Goal: Navigation & Orientation: Find specific page/section

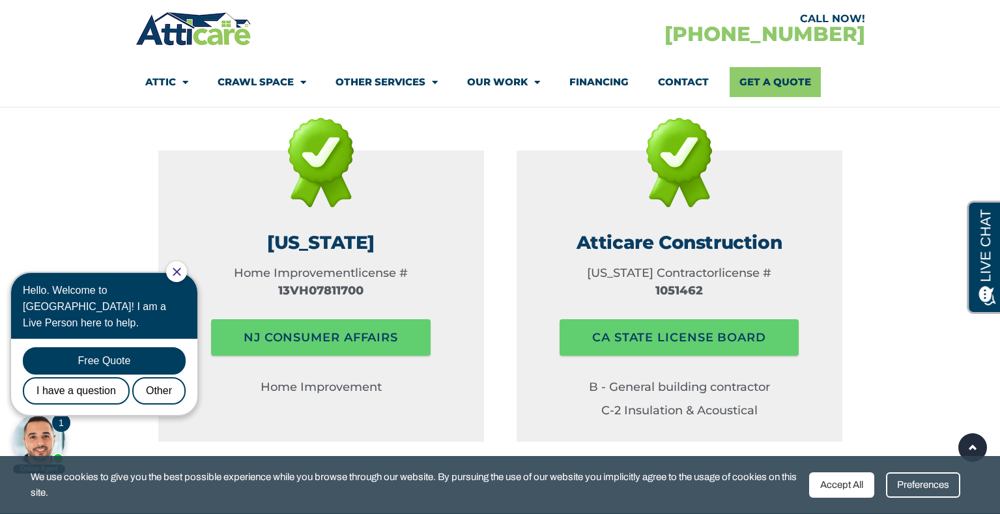
scroll to position [2004, 0]
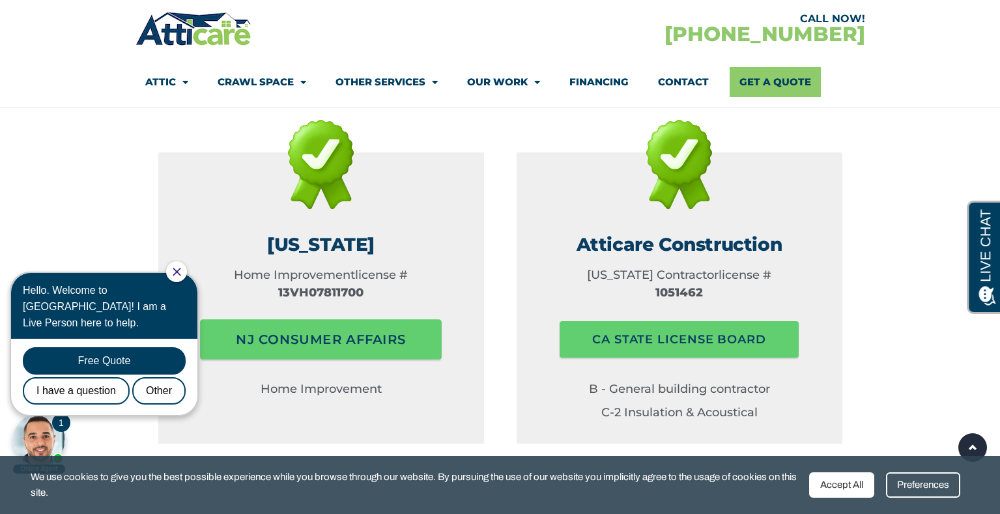
click at [286, 326] on span "NJ consumer affairs" at bounding box center [321, 339] width 170 height 26
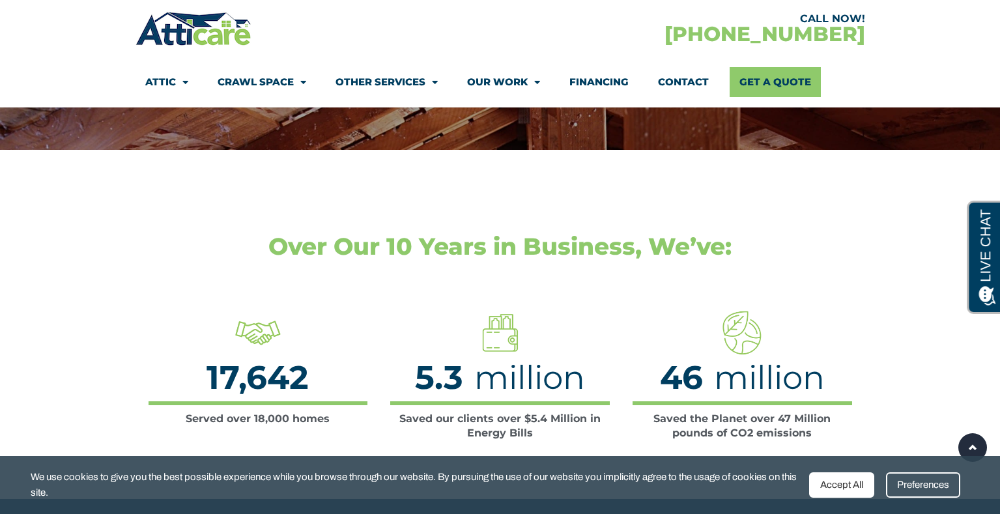
scroll to position [1926, 0]
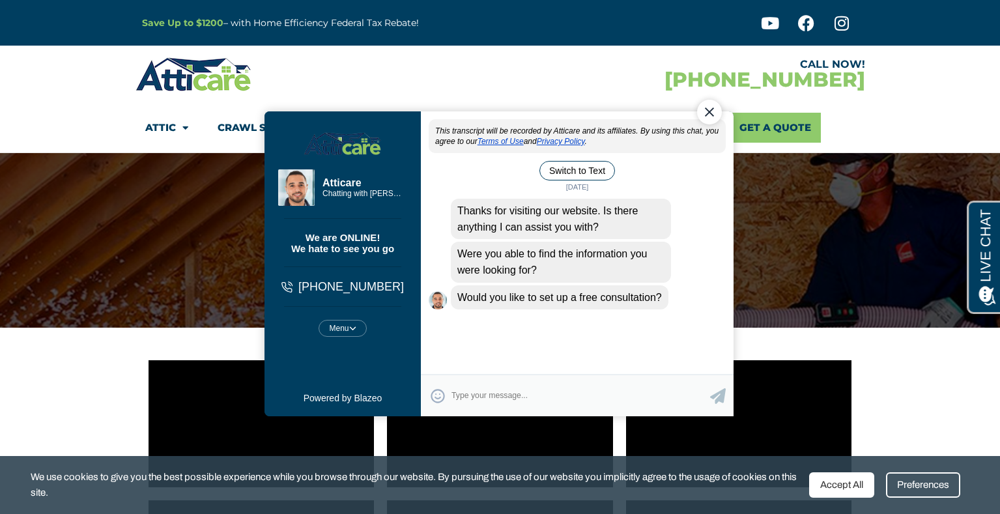
click at [713, 108] on div "Close Chat" at bounding box center [708, 111] width 25 height 25
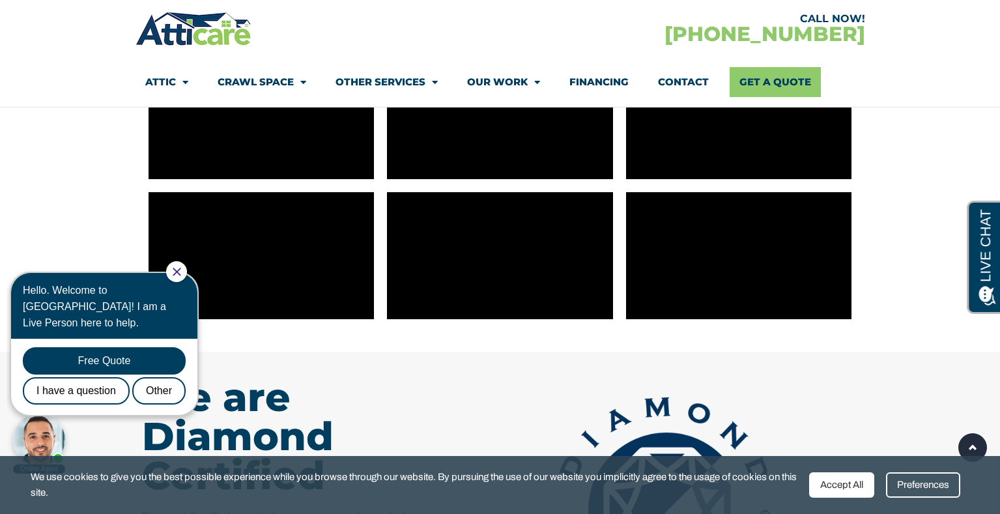
scroll to position [539, 0]
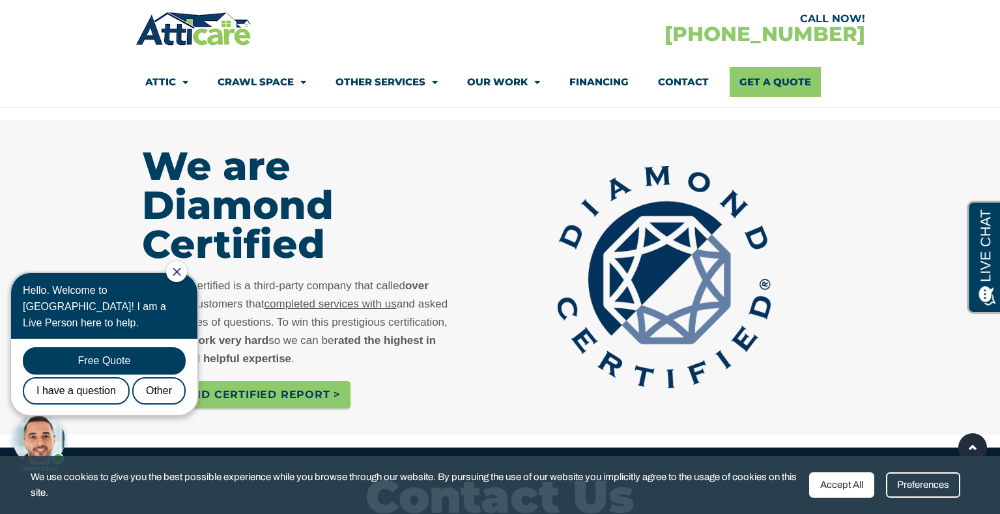
click at [178, 268] on div at bounding box center [176, 271] width 21 height 21
click at [181, 268] on icon "Close Chat" at bounding box center [177, 272] width 8 height 8
click at [187, 260] on html "1 Online Agent Close Hello. Welcome to Atticare! I am a Live Person here to hel…" at bounding box center [111, 367] width 208 height 215
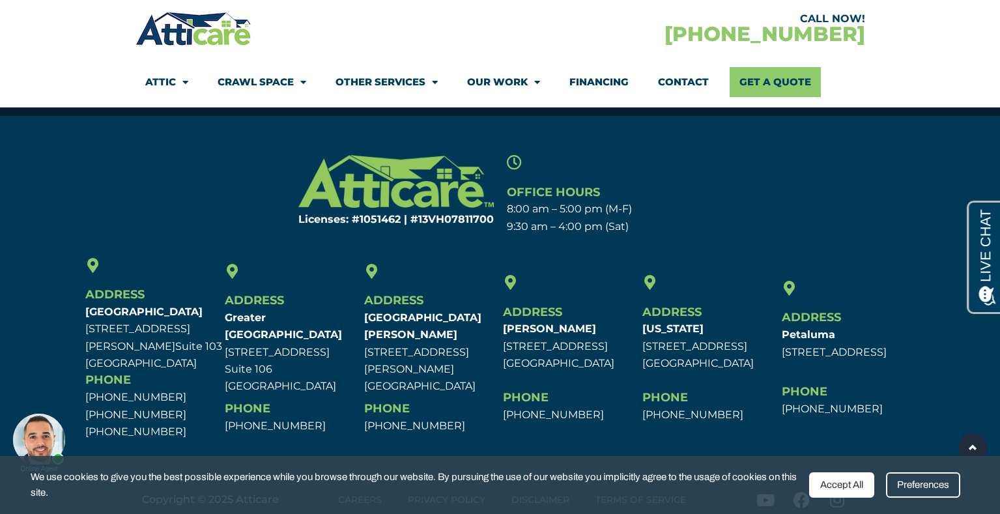
scroll to position [1464, 0]
